Goal: Information Seeking & Learning: Find specific fact

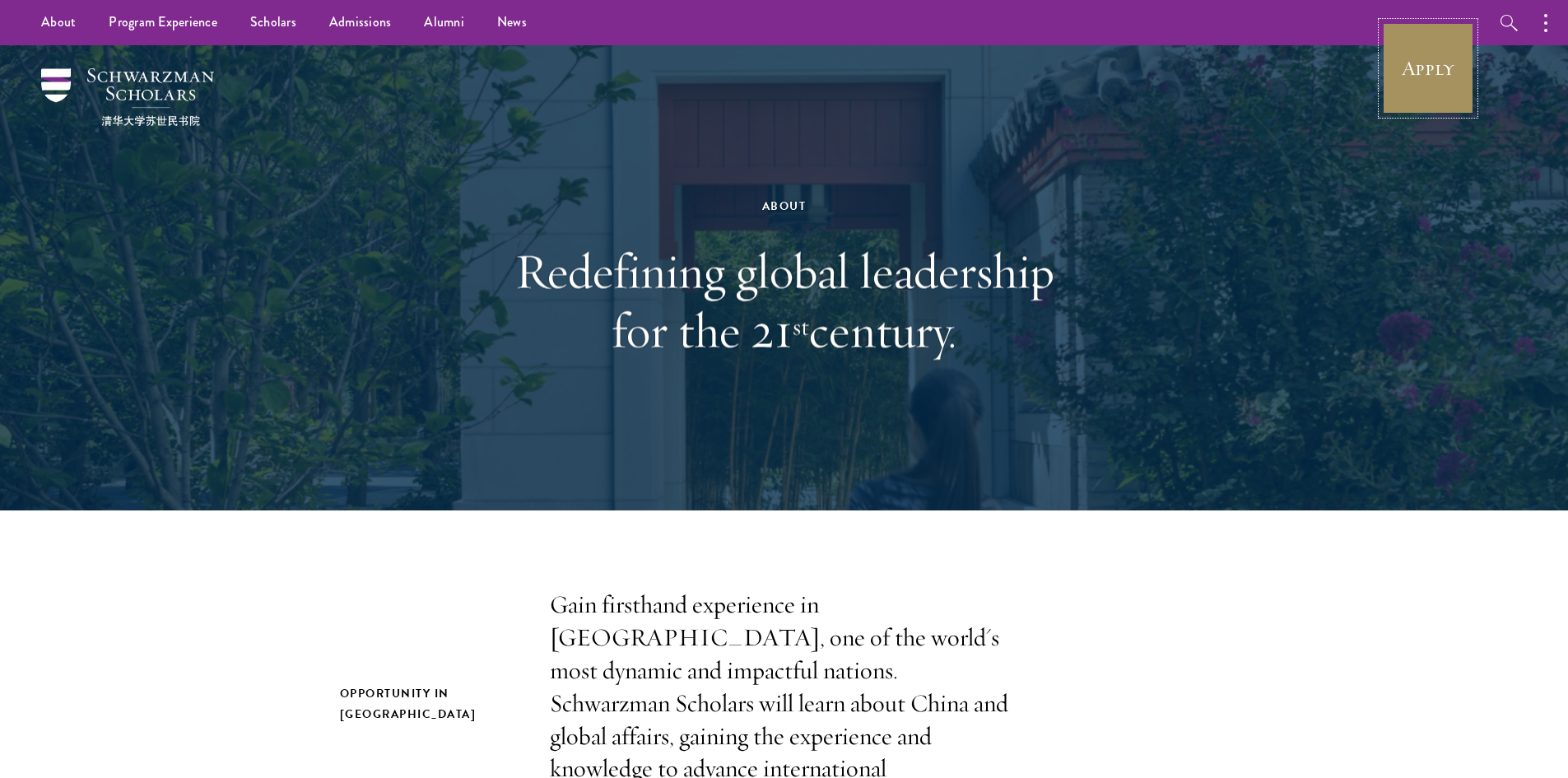
click at [1398, 65] on link "Apply" at bounding box center [1429, 69] width 92 height 92
click at [278, 17] on link "Scholars" at bounding box center [273, 23] width 79 height 45
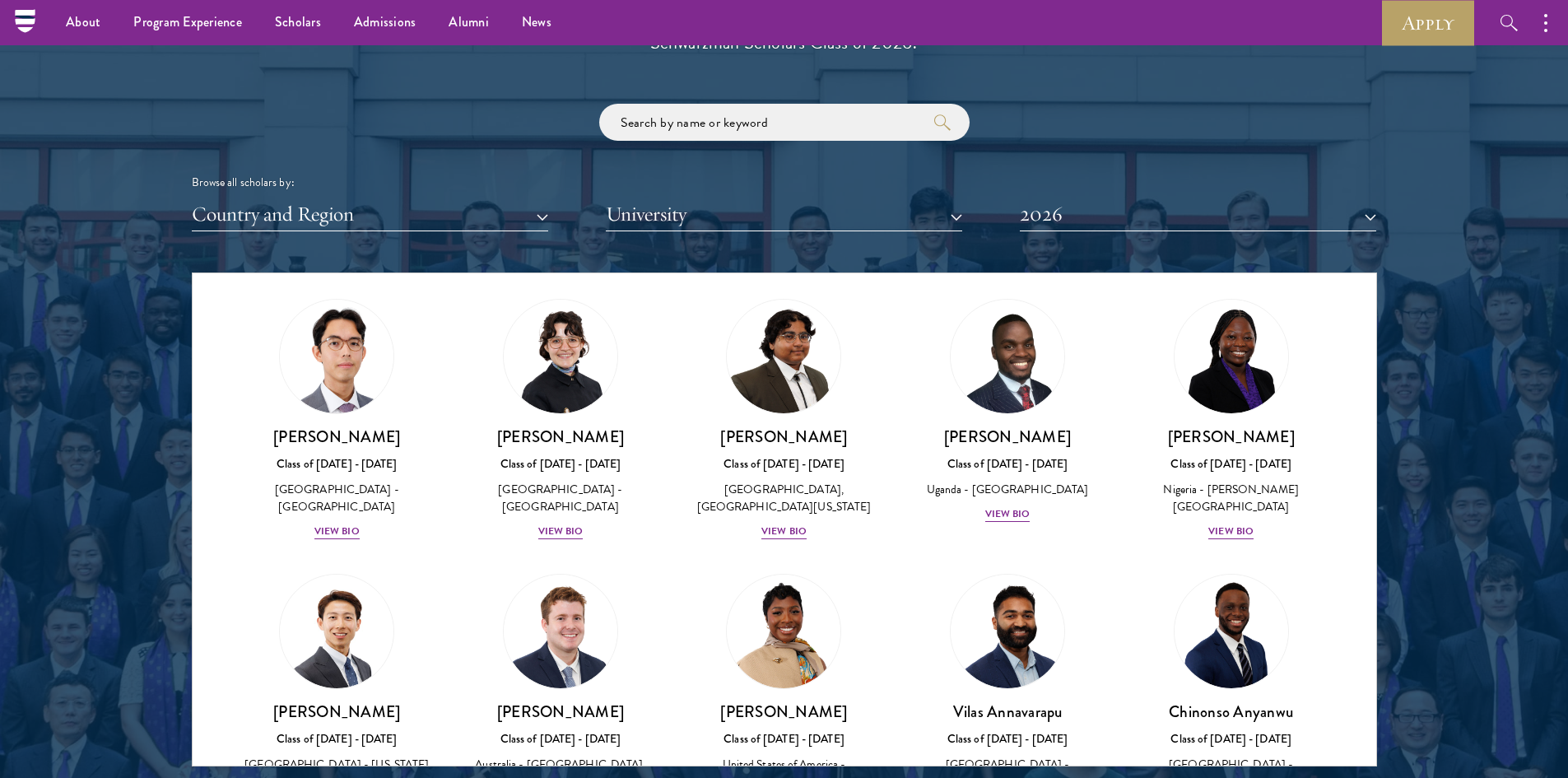
scroll to position [347, 0]
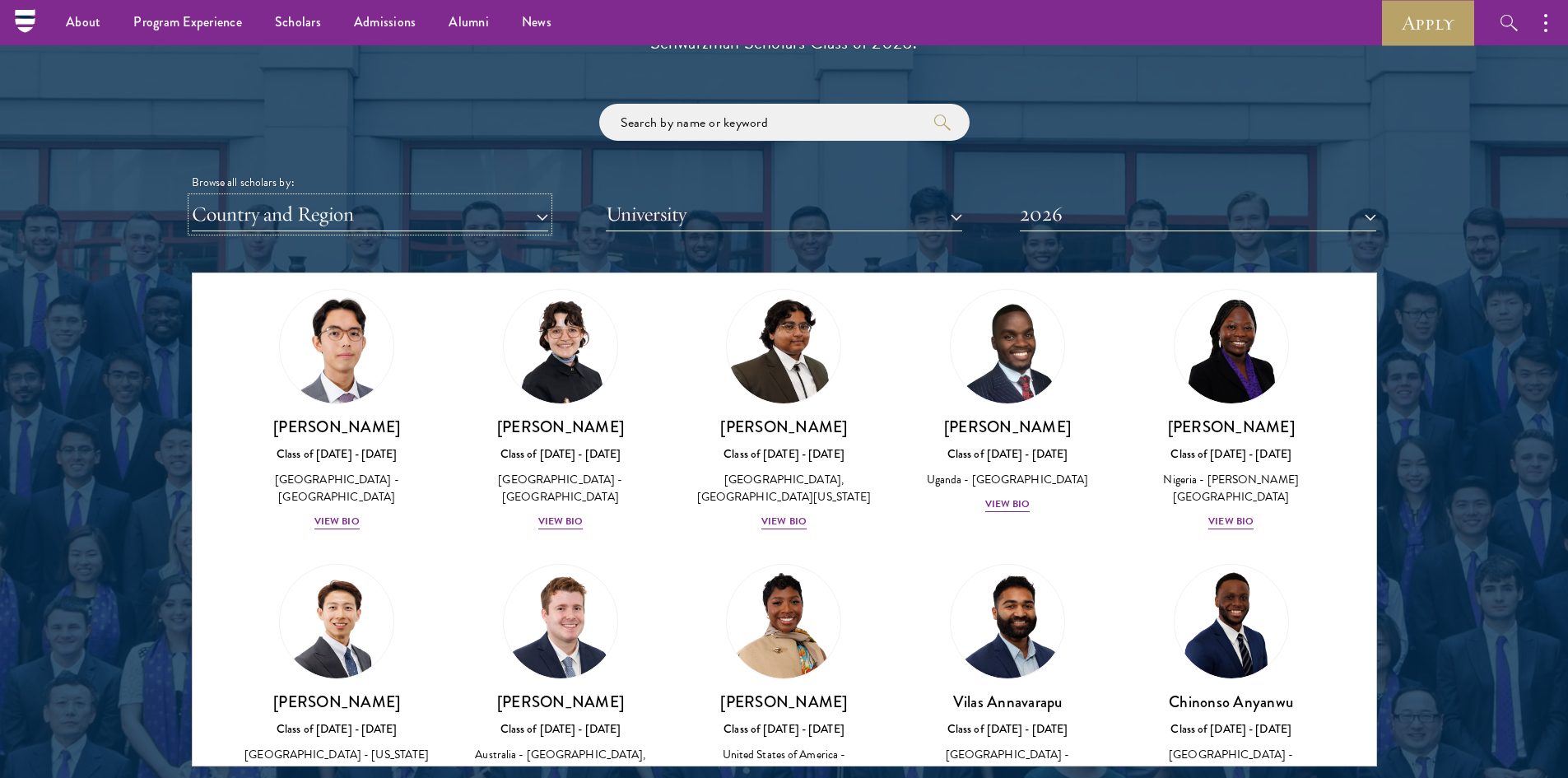
click at [491, 219] on button "Country and Region" at bounding box center [369, 214] width 356 height 33
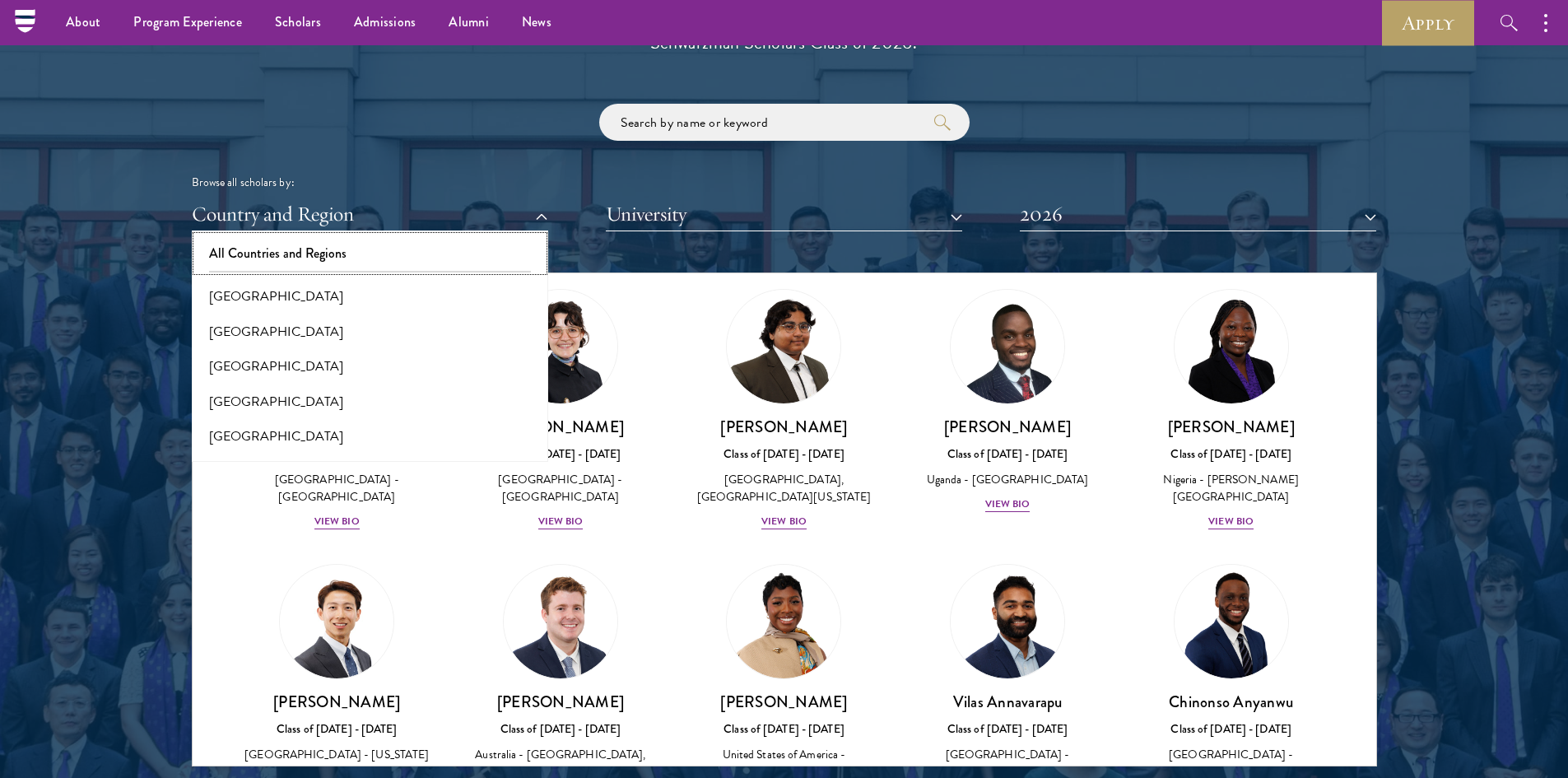
click at [430, 237] on button "All Countries and Regions" at bounding box center [369, 253] width 347 height 34
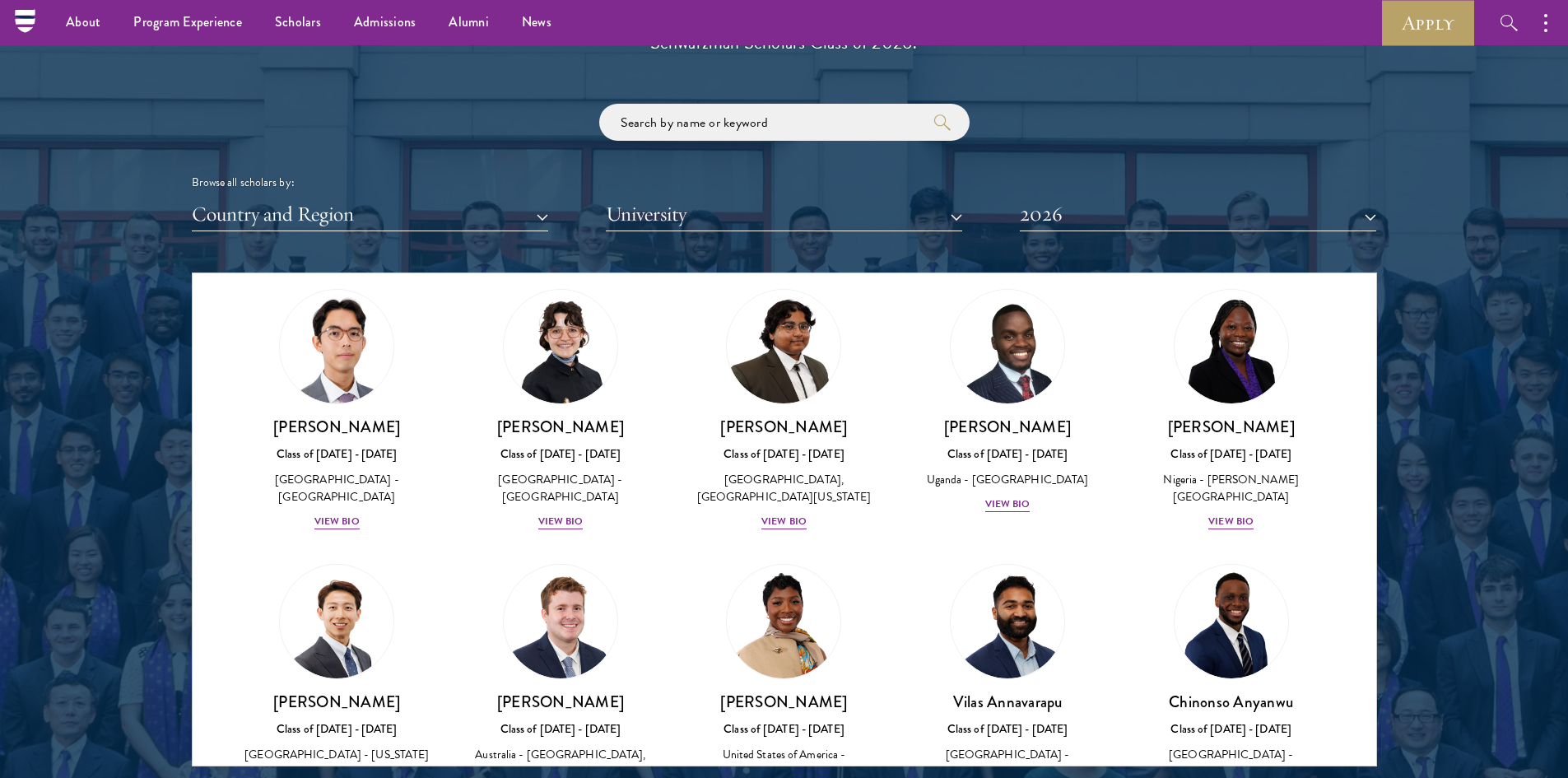
click at [366, 196] on div "Browse all scholars by: Country and Region All Countries and Regions Afghanista…" at bounding box center [784, 168] width 1185 height 128
click at [696, 125] on input "search" at bounding box center [784, 123] width 370 height 37
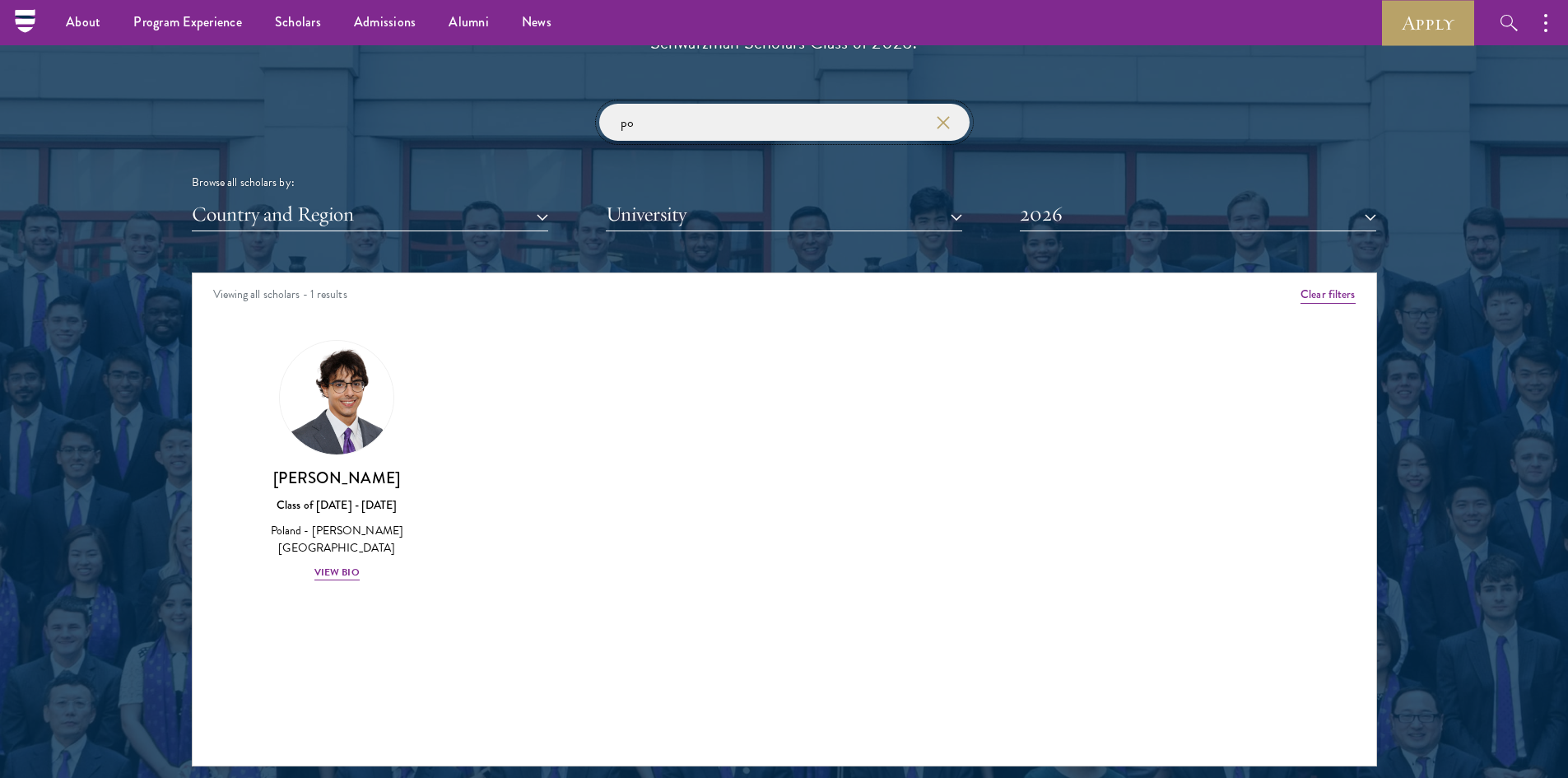
type input "p"
type input "polan"
click at [317, 482] on h3 "Jan Bartkowiak" at bounding box center [337, 477] width 190 height 21
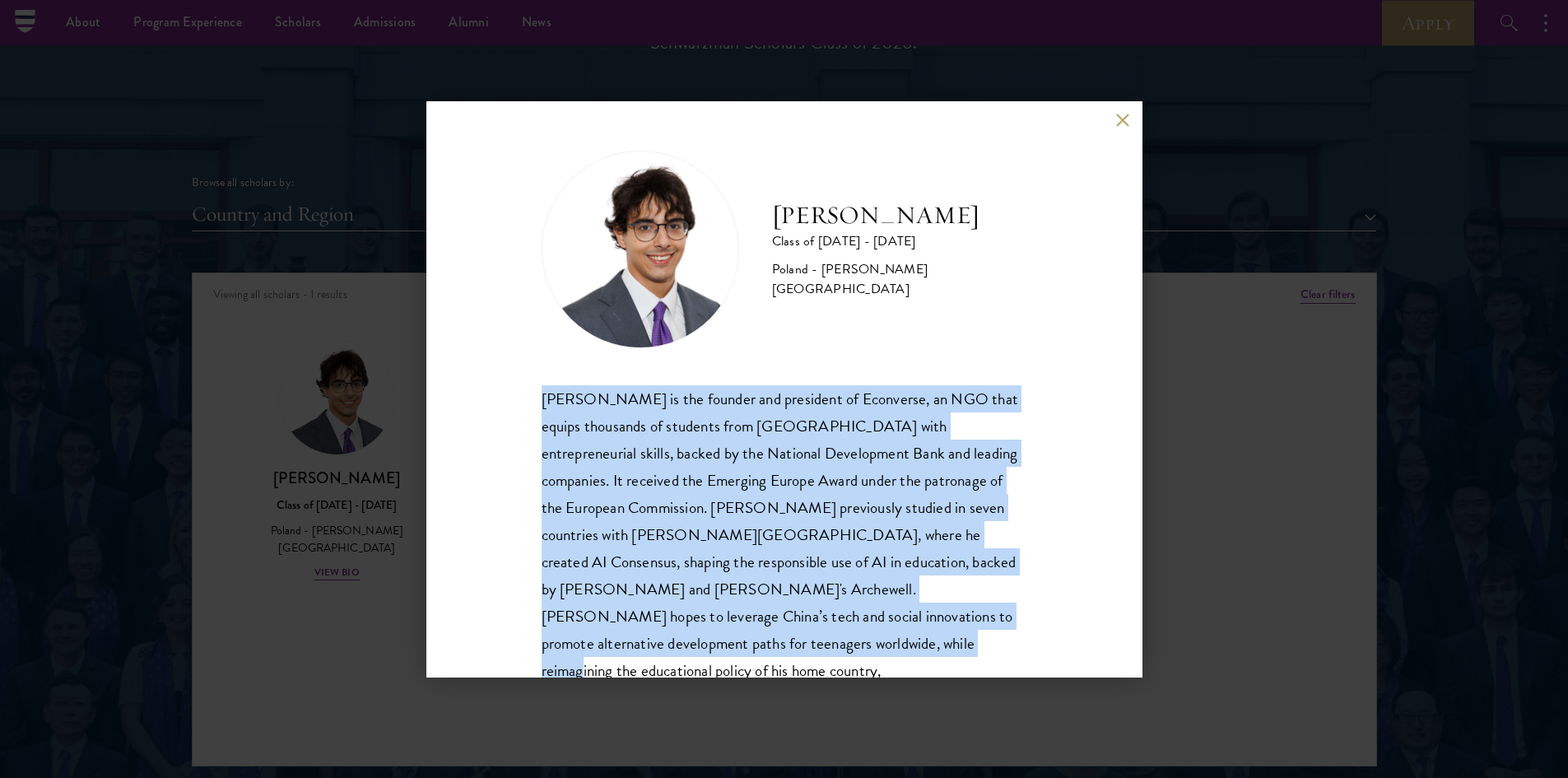
drag, startPoint x: 655, startPoint y: 649, endPoint x: 446, endPoint y: 402, distance: 323.6
click at [446, 402] on div "Jan Bartkowiak Class of 2025 - 2026 Poland - Minerva University Jan Bartkowiak …" at bounding box center [784, 389] width 716 height 577
copy div "Jan Bartkowiak is the founder and president of Econverse, an NGO that equips th…"
